Goal: Information Seeking & Learning: Find specific page/section

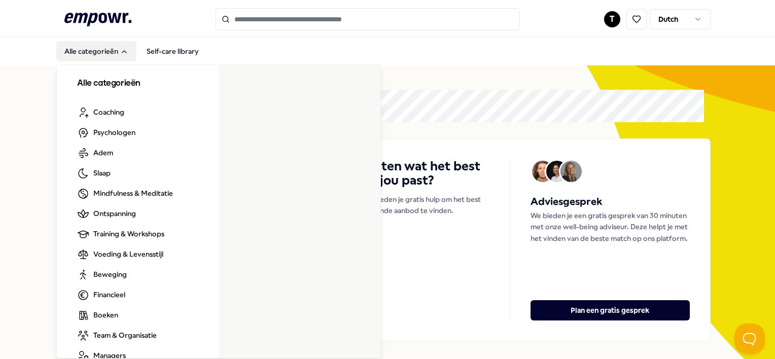
click at [125, 51] on icon "Main" at bounding box center [124, 52] width 8 height 8
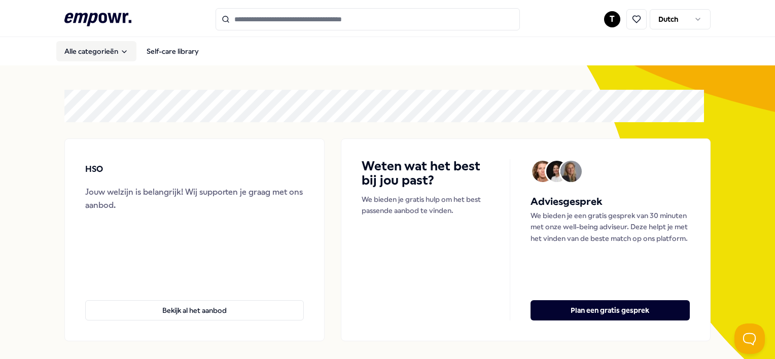
click at [125, 51] on icon "Main" at bounding box center [124, 52] width 8 height 8
click at [262, 11] on input "Search for products, categories or subcategories" at bounding box center [368, 19] width 304 height 22
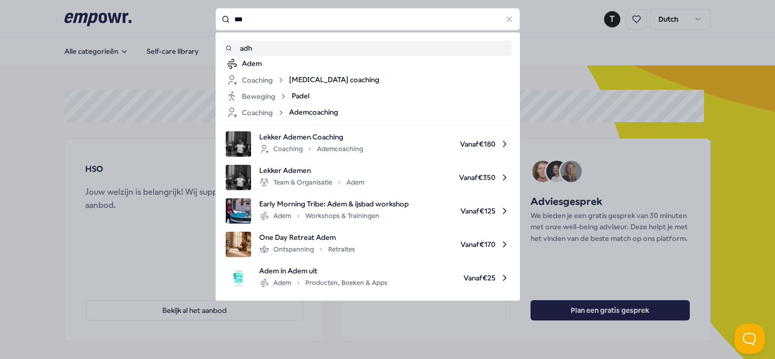
type input "***"
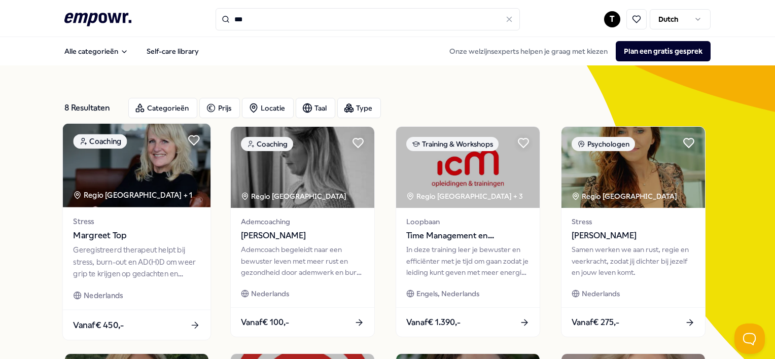
click at [170, 166] on img at bounding box center [137, 166] width 148 height 84
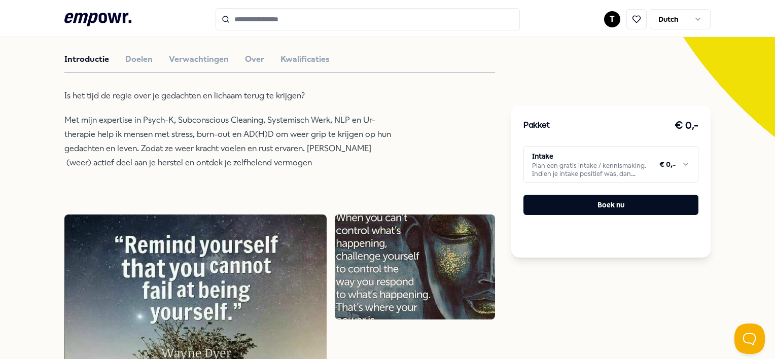
scroll to position [254, 0]
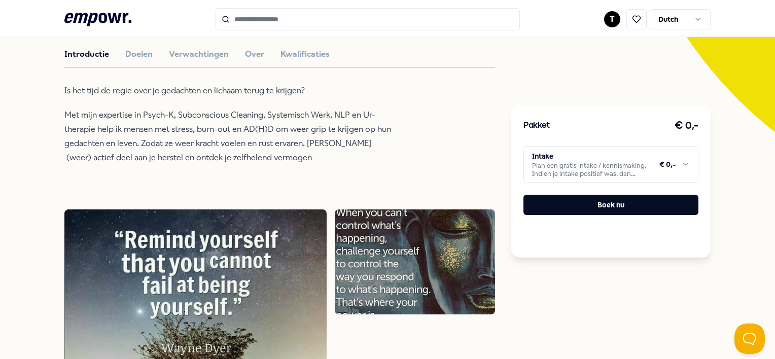
click at [653, 160] on html ".empowr-logo_svg__cls-1{fill:#03032f} T Dutch Alle categorieën Self-care librar…" at bounding box center [387, 179] width 775 height 359
click at [430, 92] on html ".empowr-logo_svg__cls-1{fill:#03032f} T Dutch Alle categorieën Self-care librar…" at bounding box center [387, 179] width 775 height 359
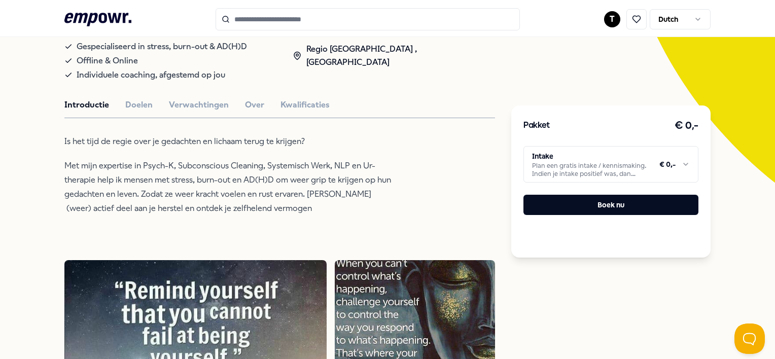
scroll to position [0, 0]
